Goal: Find specific page/section: Find specific page/section

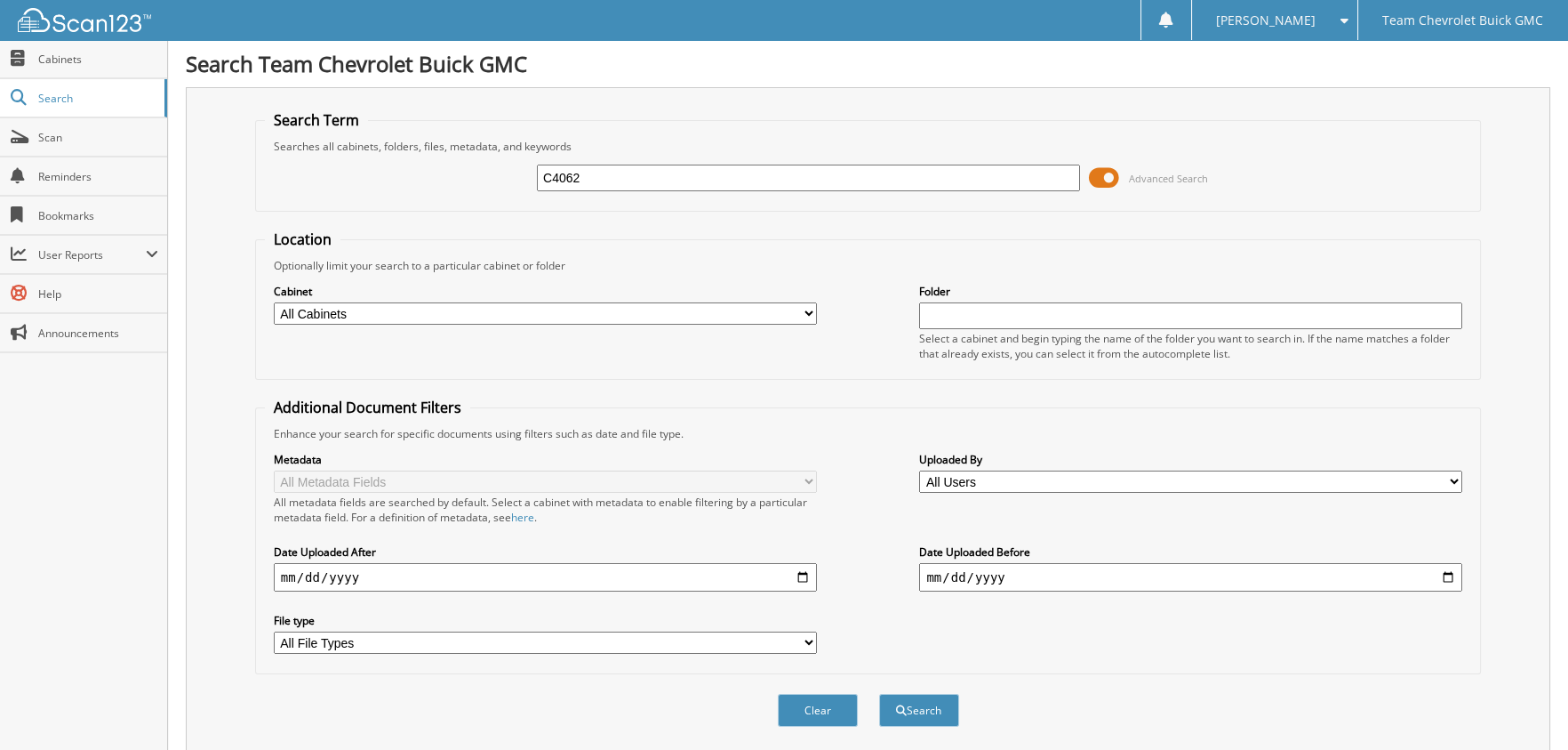
type input "C4062"
click at [879, 694] on button "Search" at bounding box center [919, 710] width 80 height 32
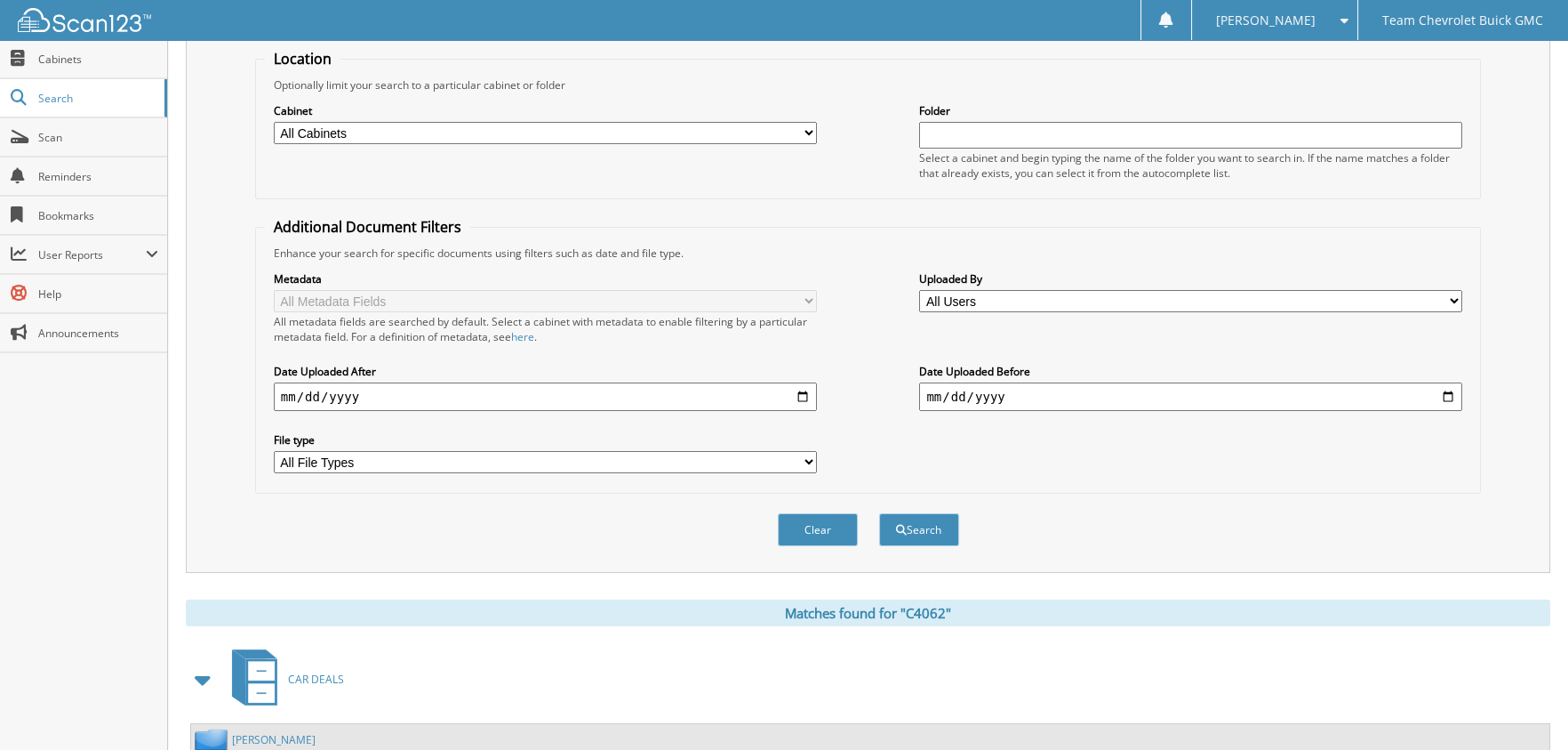
scroll to position [305, 0]
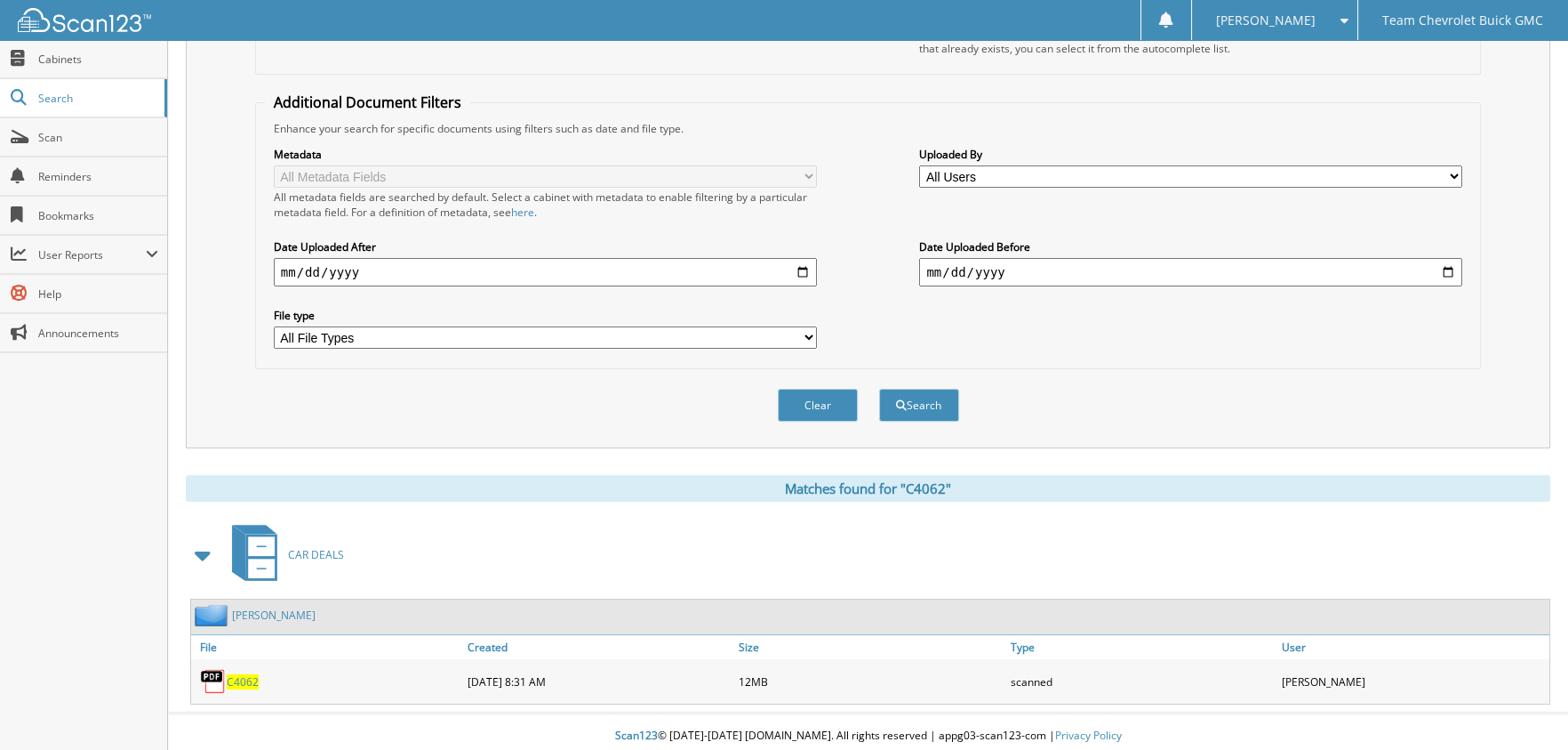
click at [246, 675] on span "C4062" at bounding box center [243, 682] width 32 height 15
click at [251, 608] on link "JESUS FLORES" at bounding box center [274, 615] width 84 height 15
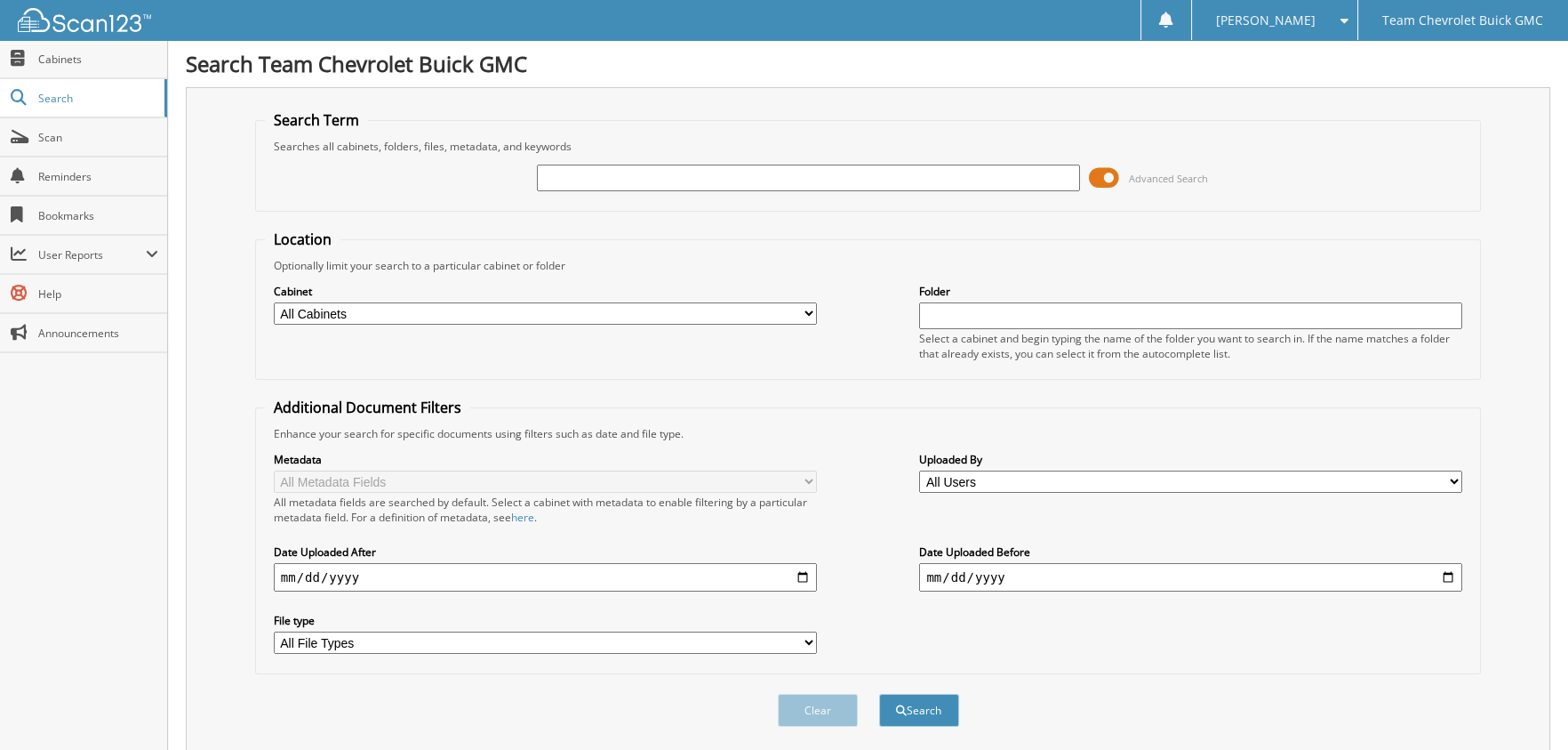
click at [731, 188] on input "text" at bounding box center [809, 177] width 544 height 27
type input "[PERSON_NAME]"
click at [879, 694] on button "Search" at bounding box center [919, 710] width 80 height 32
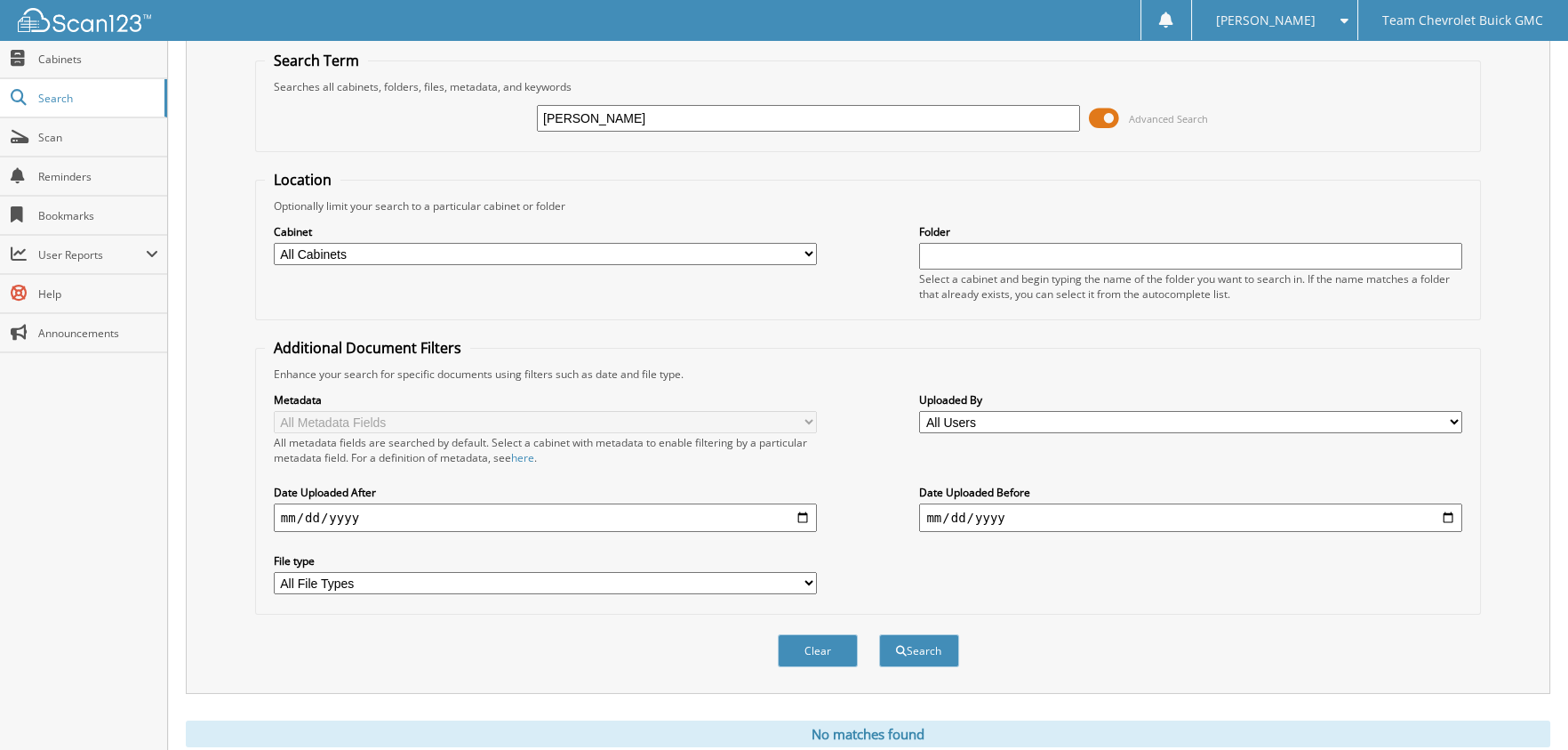
scroll to position [112, 0]
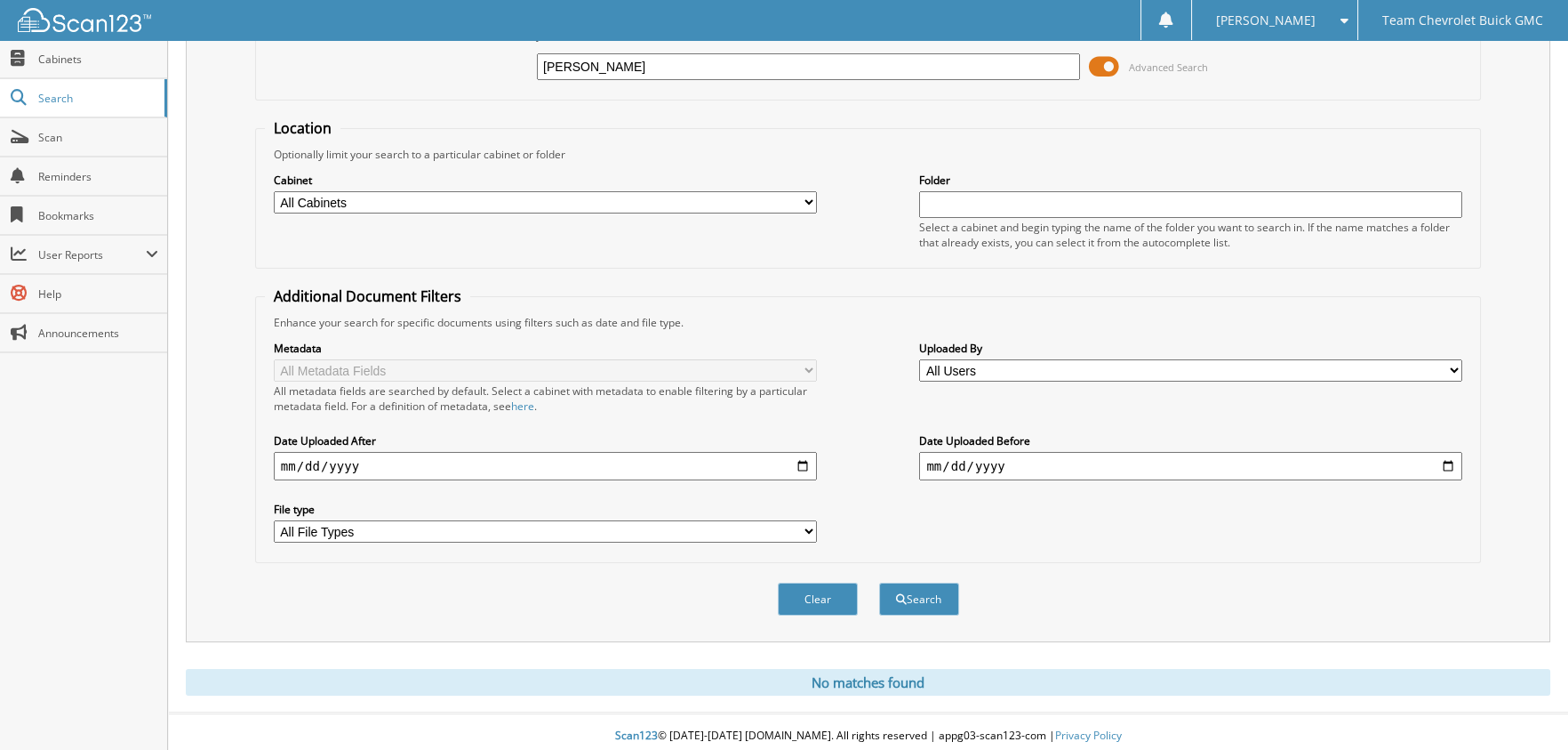
drag, startPoint x: 712, startPoint y: 63, endPoint x: 331, endPoint y: 70, distance: 381.1
click at [334, 70] on div "ASHLEY PENA Advanced Search" at bounding box center [869, 67] width 1207 height 48
